Goal: Information Seeking & Learning: Learn about a topic

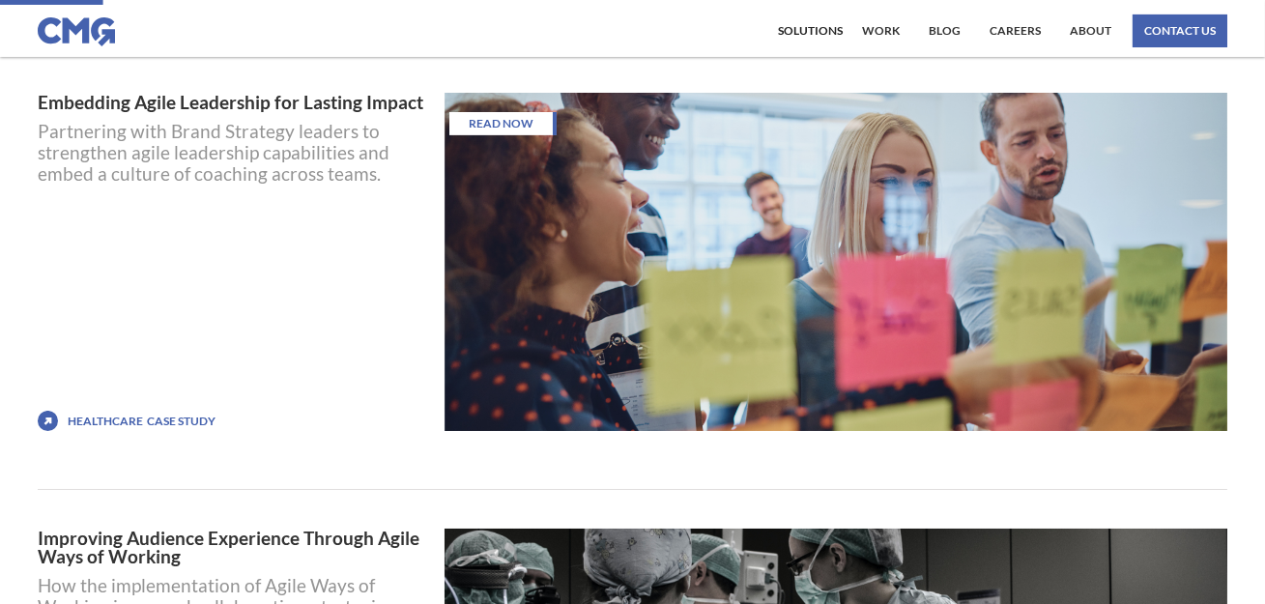
scroll to position [755, 0]
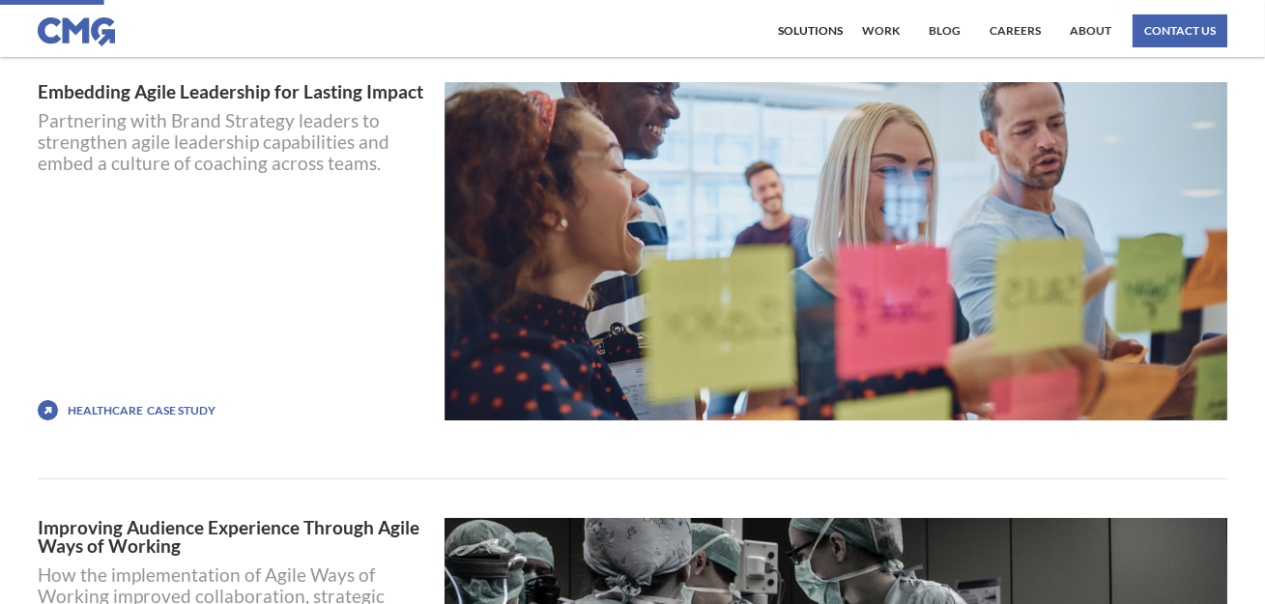
click at [122, 411] on div "Healthcare" at bounding box center [105, 411] width 75 height 14
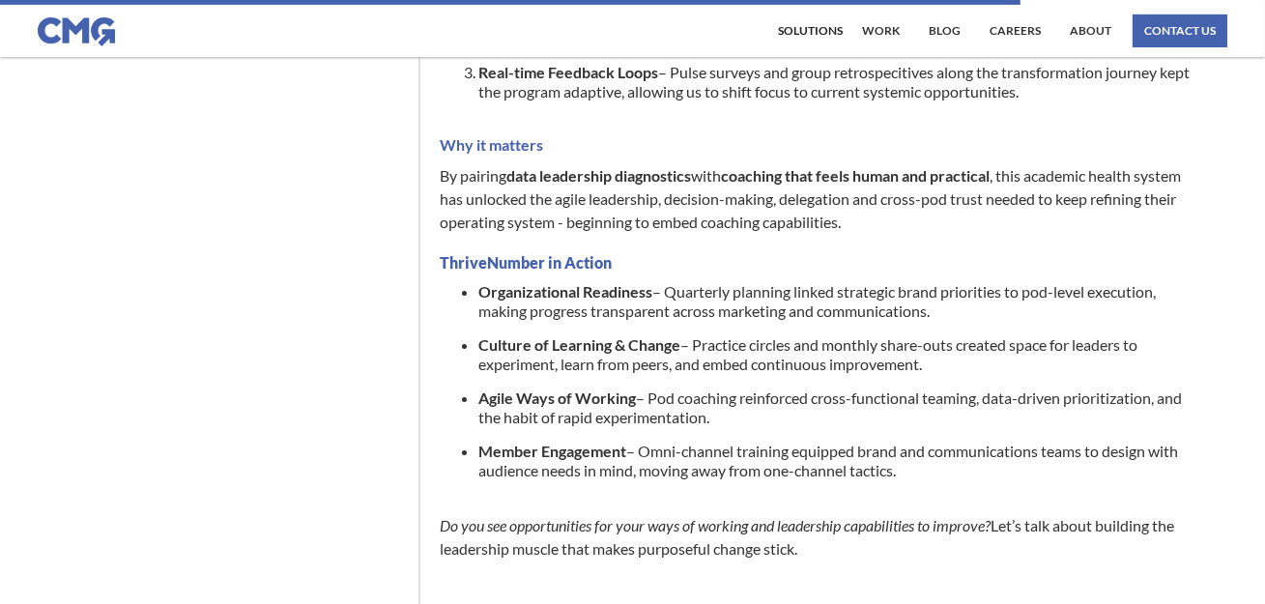
scroll to position [1145, 0]
